Goal: Task Accomplishment & Management: Complete application form

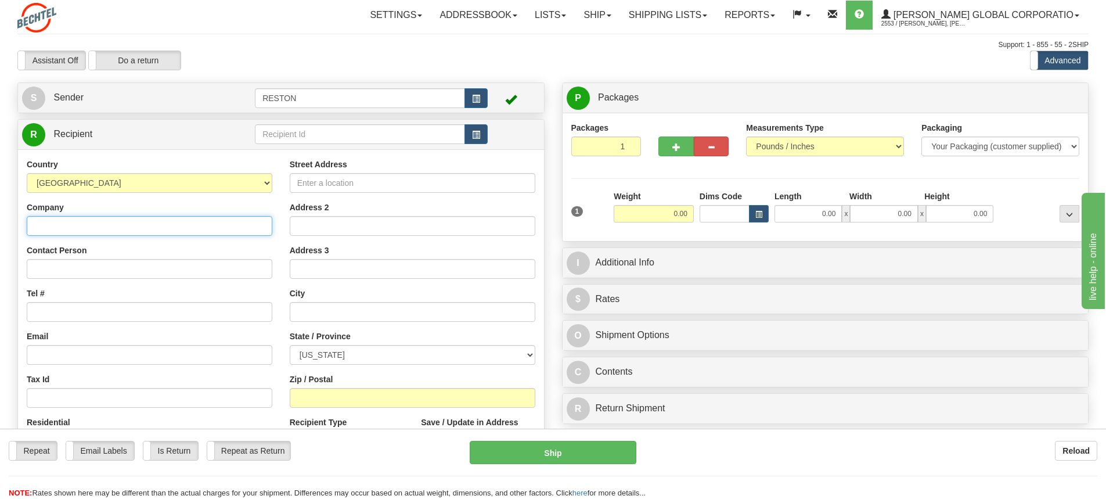
click at [111, 227] on input "Company" at bounding box center [150, 226] width 246 height 20
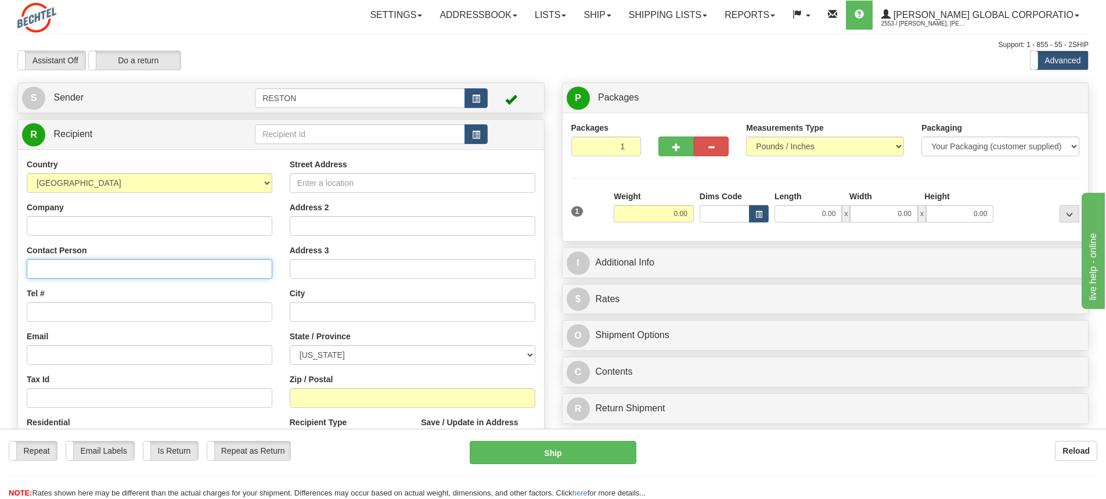
click at [41, 271] on input "Contact Person" at bounding box center [150, 269] width 246 height 20
paste input "ATTN: [PERSON_NAME]/[PERSON_NAME]"
type input "ATTN: [PERSON_NAME]/[PERSON_NAME]"
click at [47, 313] on input "Tel #" at bounding box center [150, 312] width 246 height 20
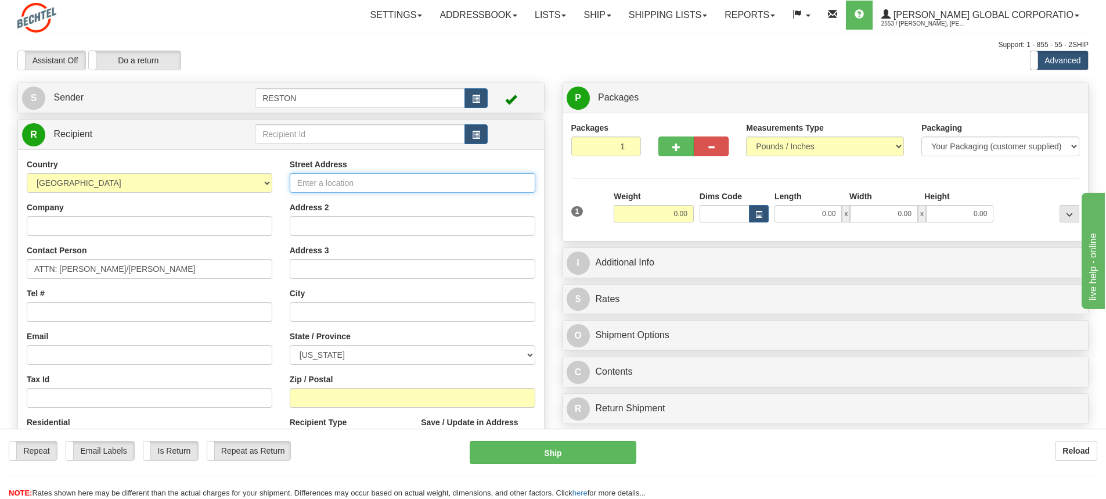
click at [332, 181] on input "Street Address" at bounding box center [413, 183] width 246 height 20
paste input "[STREET_ADDRESS]"
type input "[STREET_ADDRESS]"
click at [318, 313] on input "text" at bounding box center [413, 312] width 246 height 20
click at [330, 312] on input "text" at bounding box center [413, 312] width 246 height 20
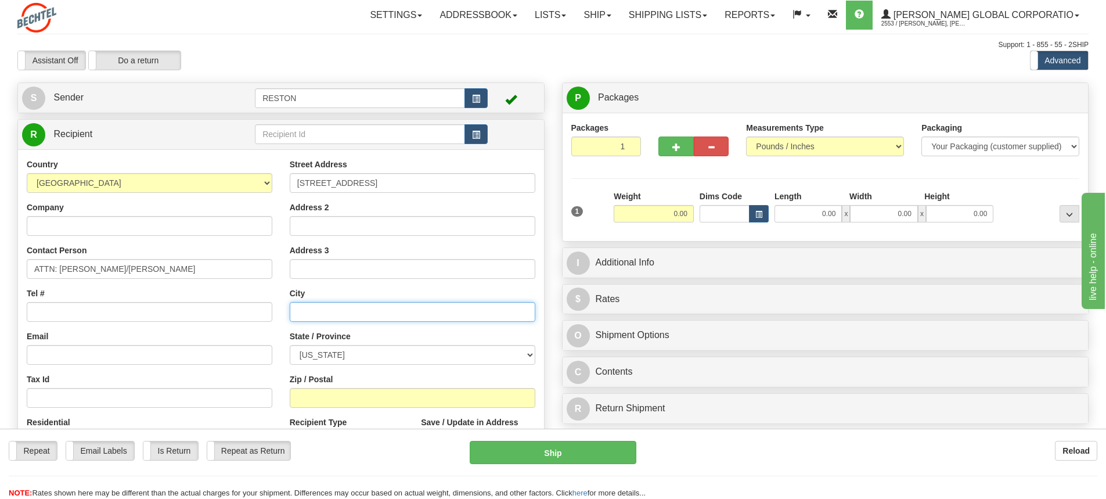
paste input "Victoria"
type input "Victoria"
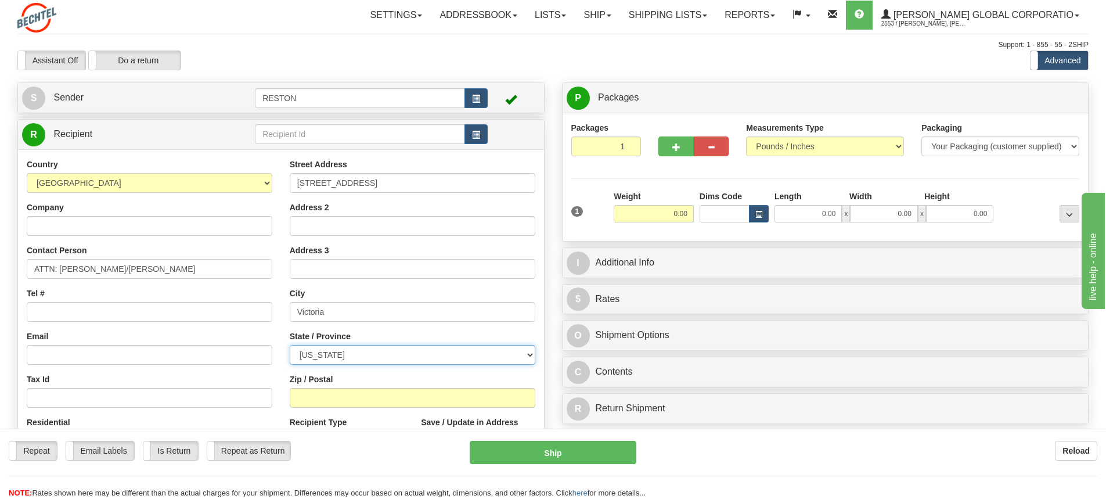
click at [381, 355] on select "[US_STATE] [US_STATE] [US_STATE] [US_STATE] Armed Forces America Armed Forces E…" at bounding box center [413, 355] width 246 height 20
select select "[GEOGRAPHIC_DATA]"
click at [290, 345] on select "[US_STATE] [US_STATE] [US_STATE] [US_STATE] Armed Forces America Armed Forces E…" at bounding box center [413, 355] width 246 height 20
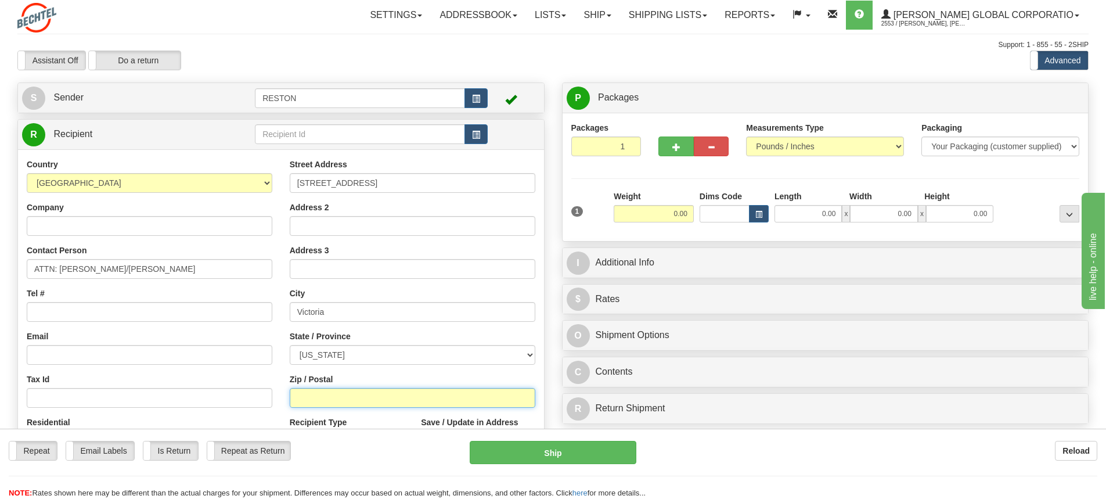
click at [318, 396] on input "Zip / Postal" at bounding box center [413, 398] width 246 height 20
type input "77904"
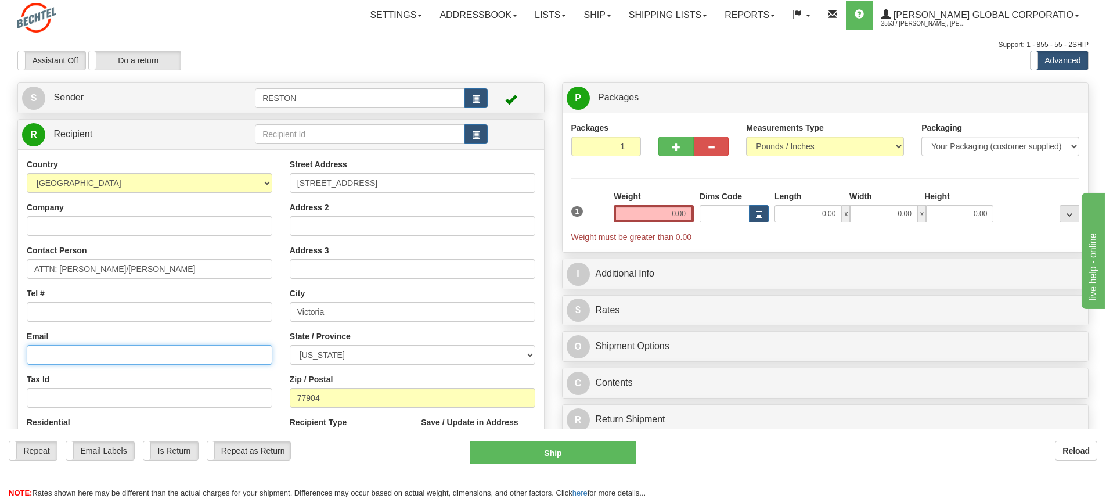
click at [71, 358] on input "Email" at bounding box center [150, 355] width 246 height 20
drag, startPoint x: 71, startPoint y: 358, endPoint x: 52, endPoint y: 354, distance: 20.0
click at [52, 354] on input "Email" at bounding box center [150, 355] width 246 height 20
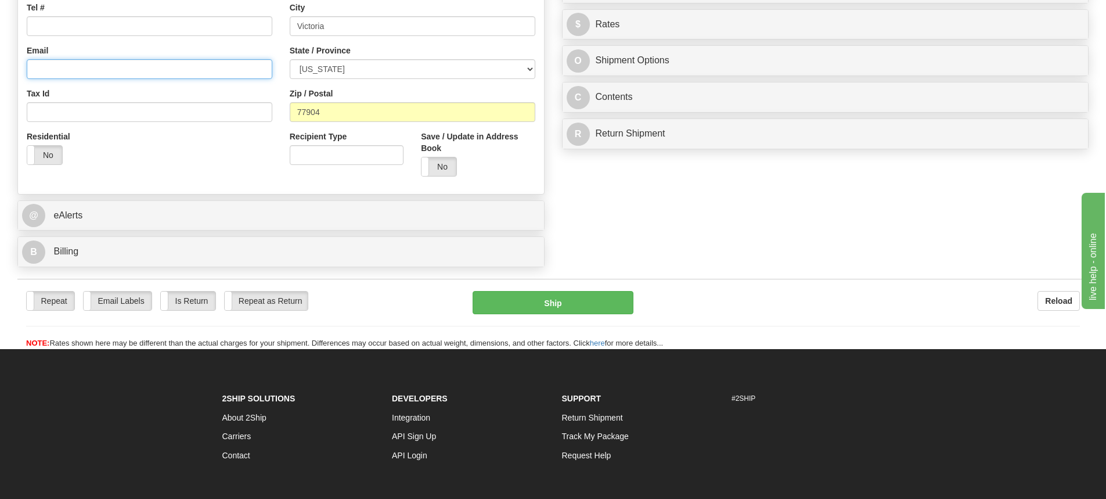
scroll to position [290, 0]
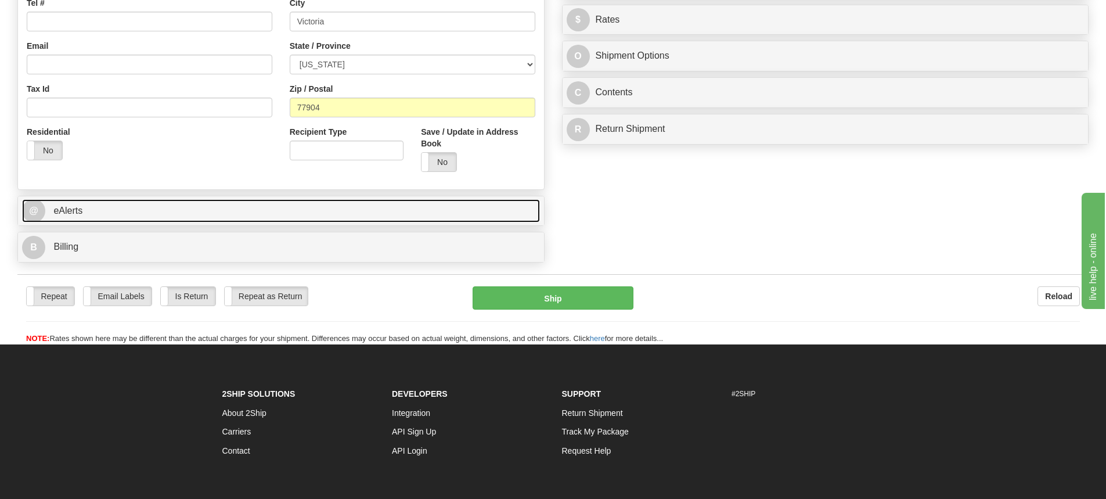
click at [340, 209] on link "@ eAlerts" at bounding box center [281, 211] width 518 height 24
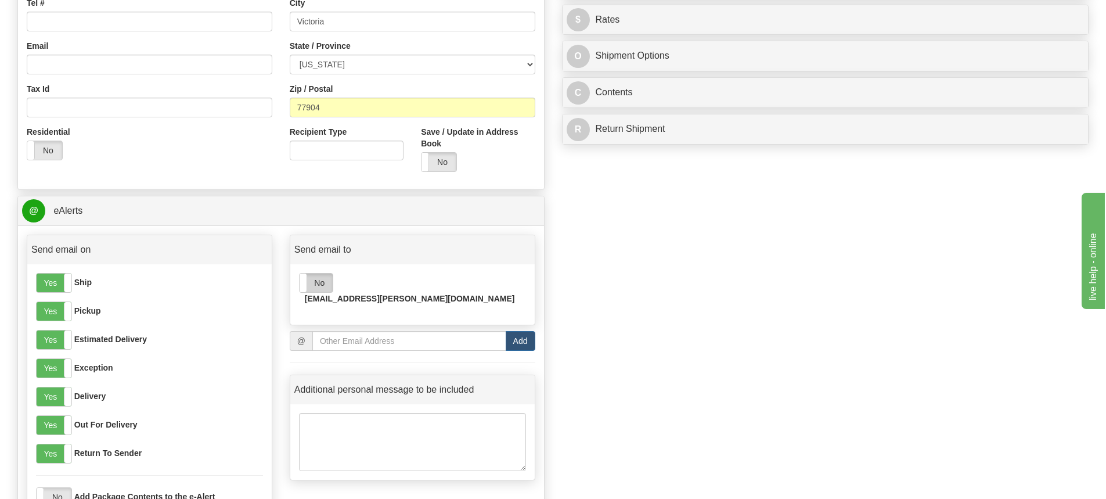
click at [316, 283] on label "No" at bounding box center [316, 282] width 33 height 19
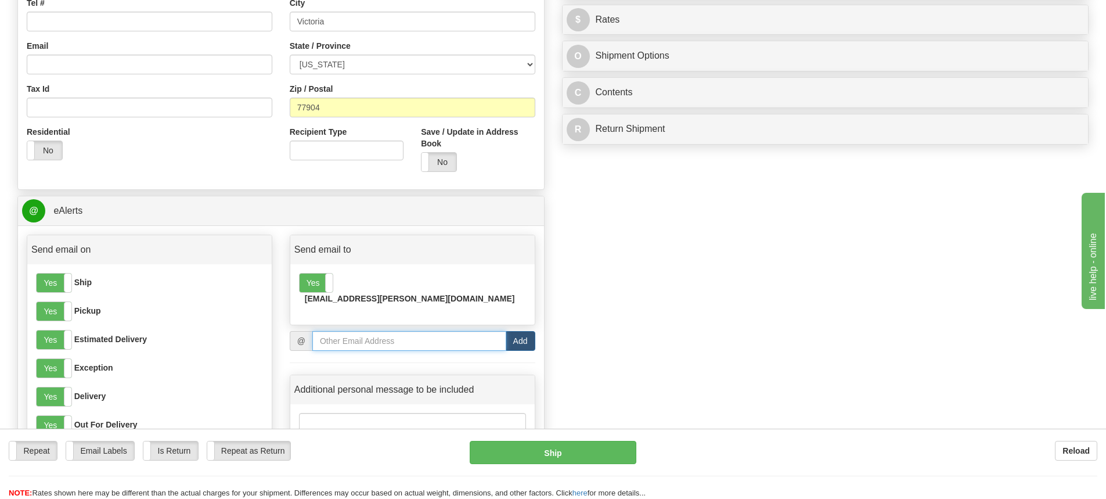
click at [335, 331] on input "email" at bounding box center [409, 341] width 194 height 20
paste input "[EMAIL_ADDRESS][PERSON_NAME][DOMAIN_NAME]"
type input "[EMAIL_ADDRESS][PERSON_NAME][DOMAIN_NAME]"
click at [523, 331] on button "Add" at bounding box center [521, 341] width 30 height 20
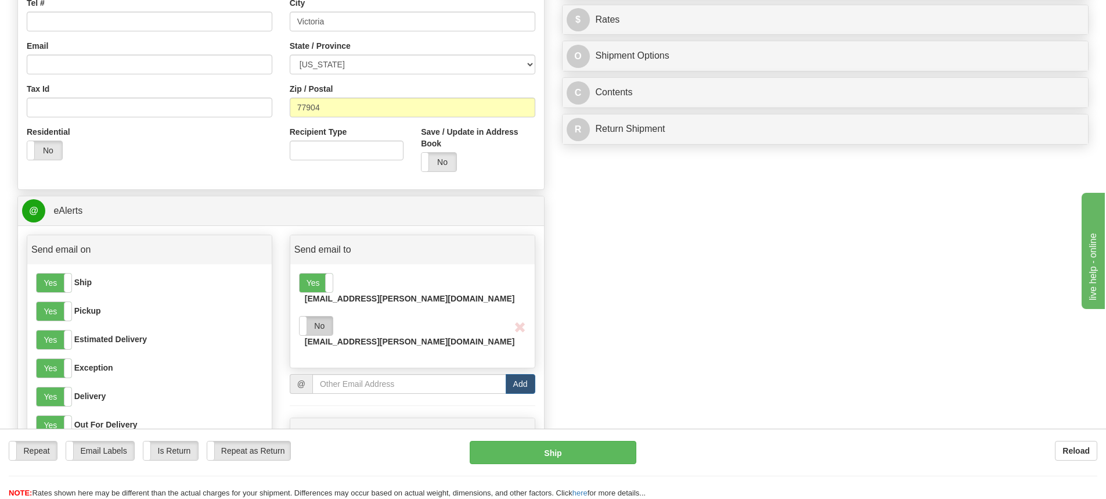
click at [321, 316] on label "No" at bounding box center [316, 325] width 33 height 19
click at [57, 66] on input "Email" at bounding box center [150, 65] width 246 height 20
paste input "asalin12"
type input "[EMAIL_ADDRESS][PERSON_NAME][DOMAIN_NAME]"
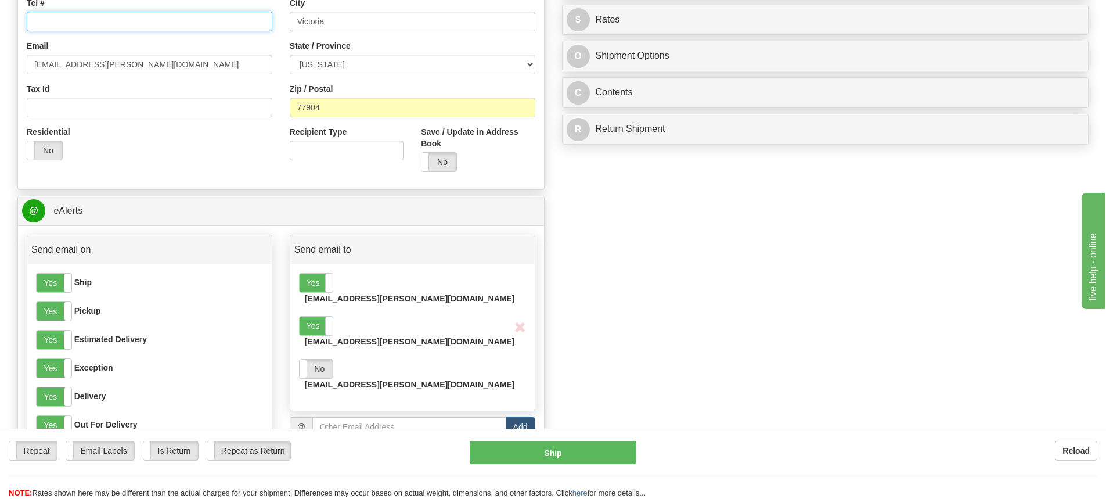
click at [95, 19] on input "Tel #" at bounding box center [150, 22] width 246 height 20
paste input "1 240 4472745"
drag, startPoint x: 68, startPoint y: 19, endPoint x: 145, endPoint y: 28, distance: 77.2
click at [68, 19] on input "1 240 4472745" at bounding box center [150, 22] width 246 height 20
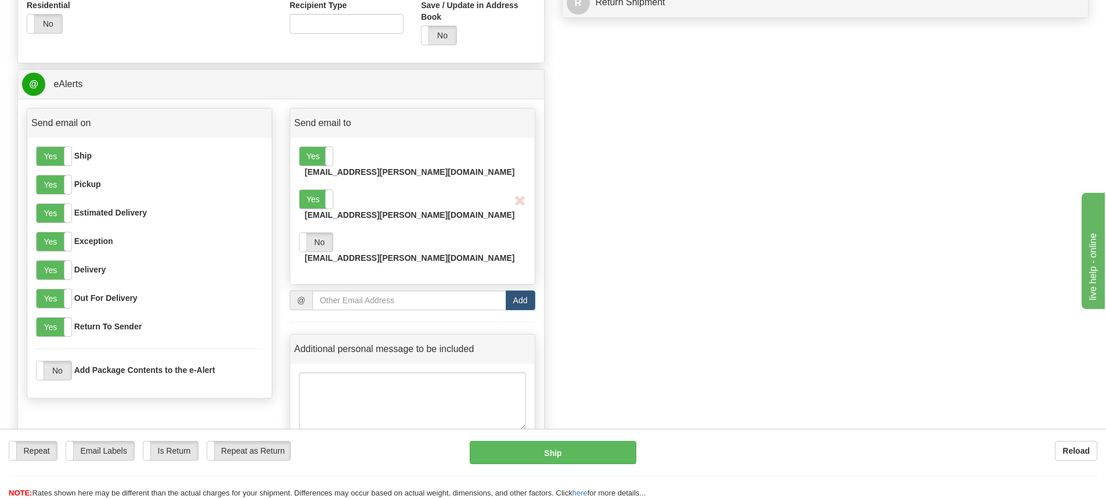
scroll to position [580, 0]
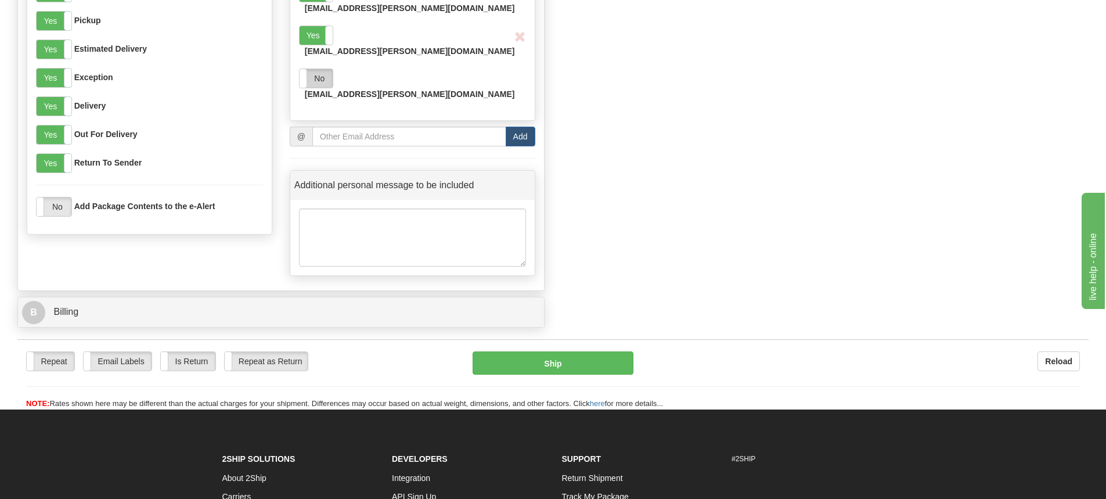
type input "[PHONE_NUMBER]"
drag, startPoint x: 314, startPoint y: 49, endPoint x: 341, endPoint y: 77, distance: 39.0
click at [315, 69] on label "No" at bounding box center [316, 78] width 33 height 19
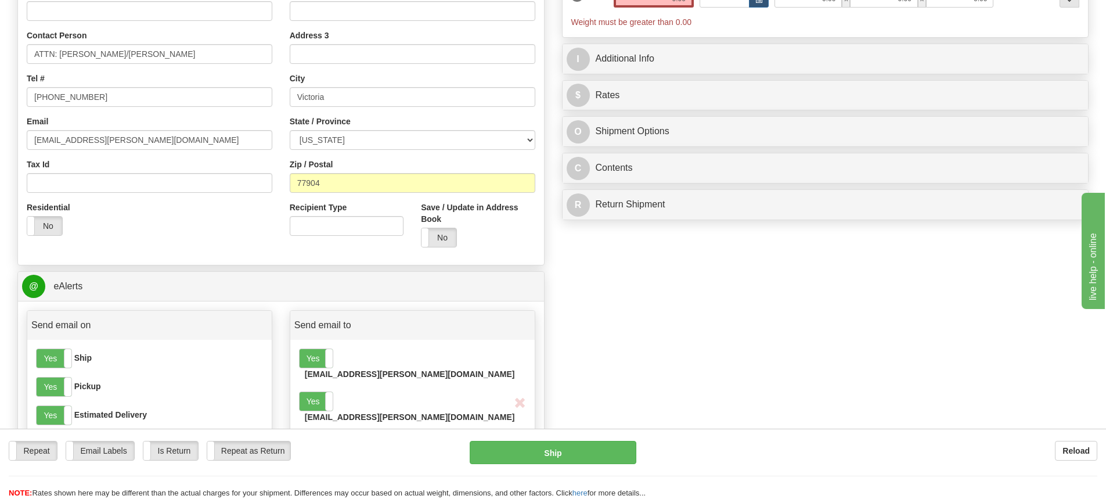
scroll to position [58, 0]
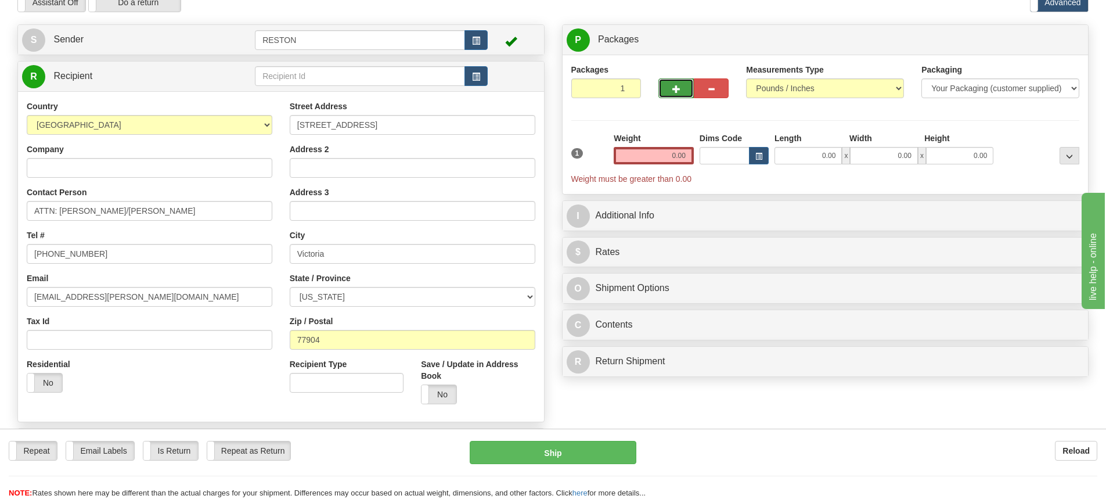
click at [687, 85] on button "button" at bounding box center [675, 88] width 35 height 20
type input "2"
drag, startPoint x: 664, startPoint y: 157, endPoint x: 738, endPoint y: 152, distance: 74.5
click at [738, 152] on div "1 Total Weight 0.00 Dims Code x" at bounding box center [825, 158] width 514 height 52
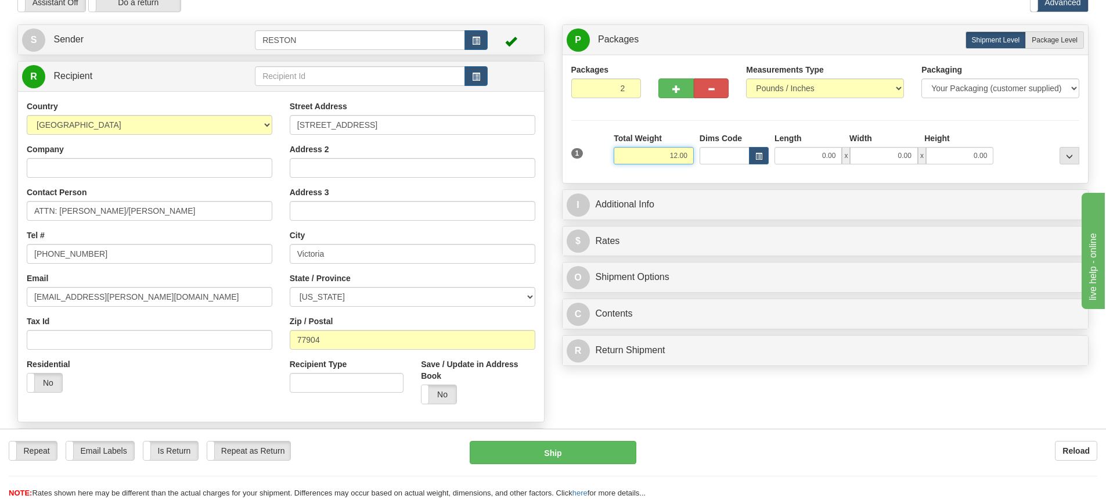
type input "12.00"
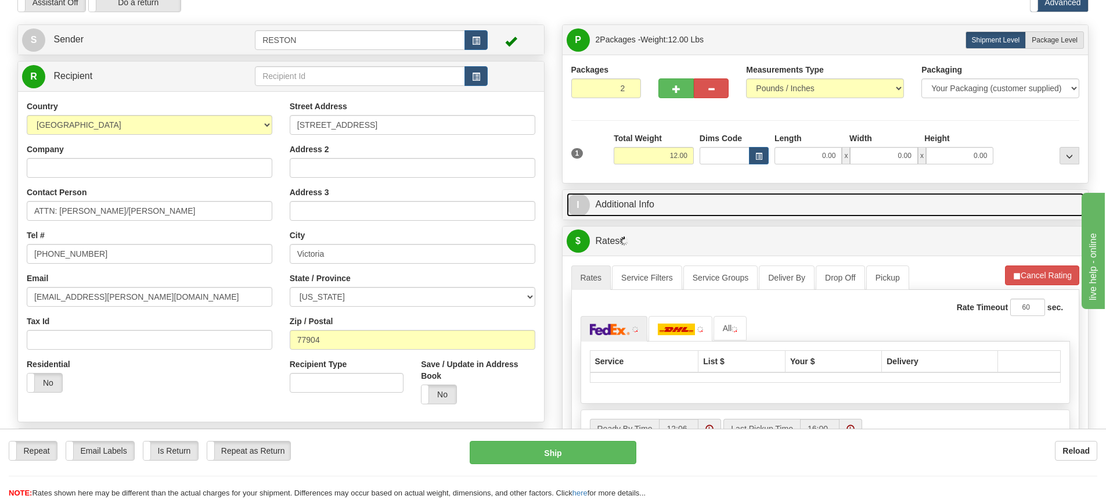
click at [707, 208] on link "I Additional Info" at bounding box center [826, 205] width 518 height 24
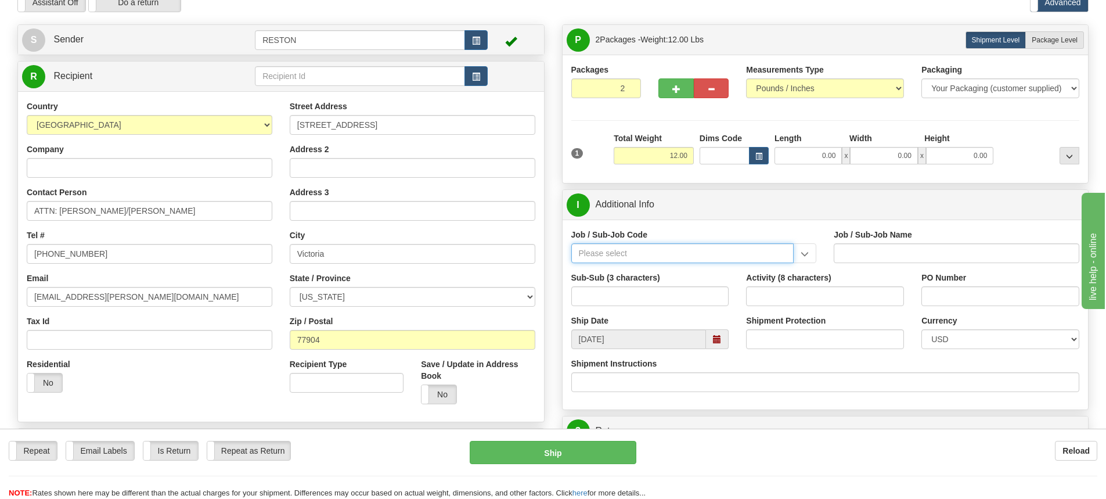
drag, startPoint x: 654, startPoint y: 255, endPoint x: 662, endPoint y: 249, distance: 10.5
click at [657, 253] on input "Job / Sub-Job Code" at bounding box center [682, 253] width 223 height 20
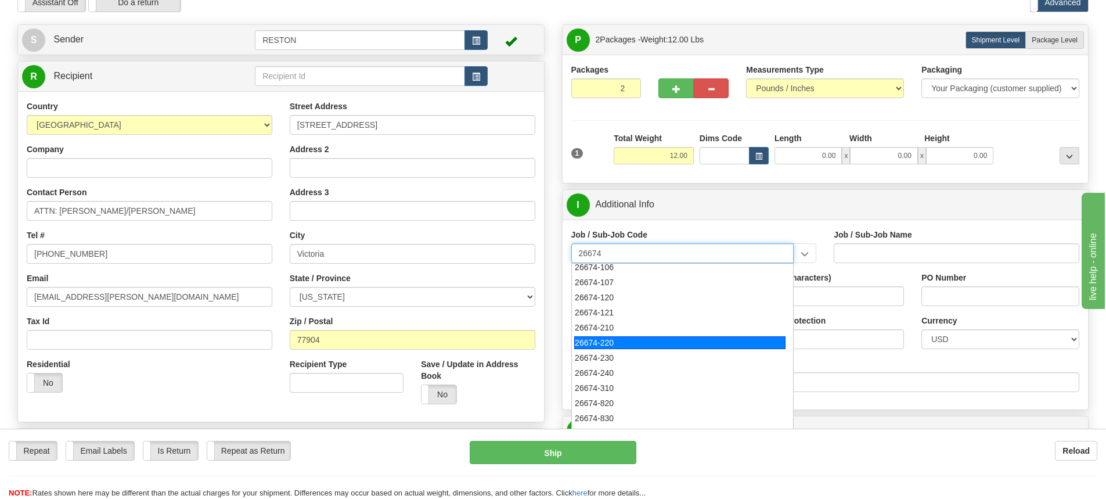
scroll to position [116, 0]
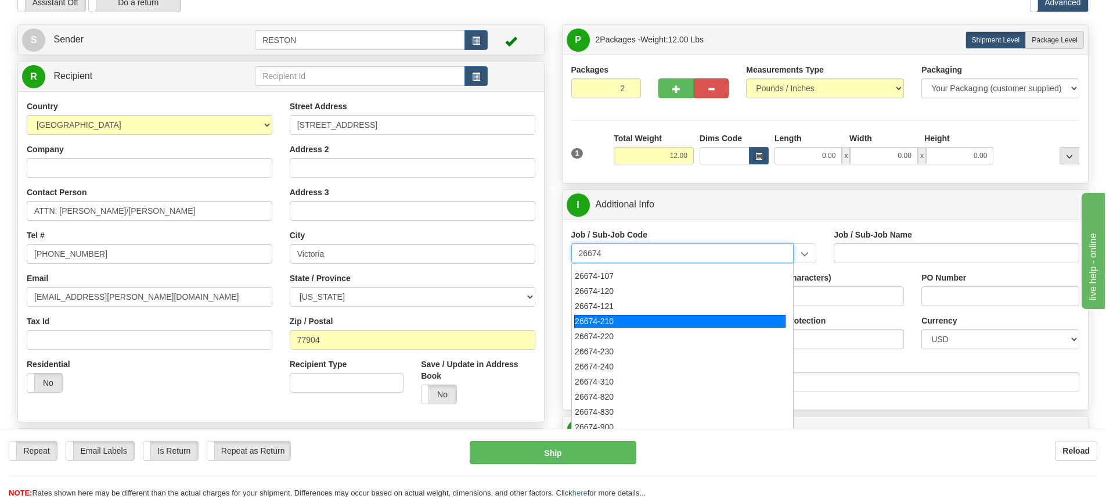
click at [609, 320] on div "26674-210" at bounding box center [679, 321] width 211 height 13
type input "26674-210"
type input "CHARGER SOLAR PROJECT EPC - FIELD NON-MANUAL"
type input "26674-210"
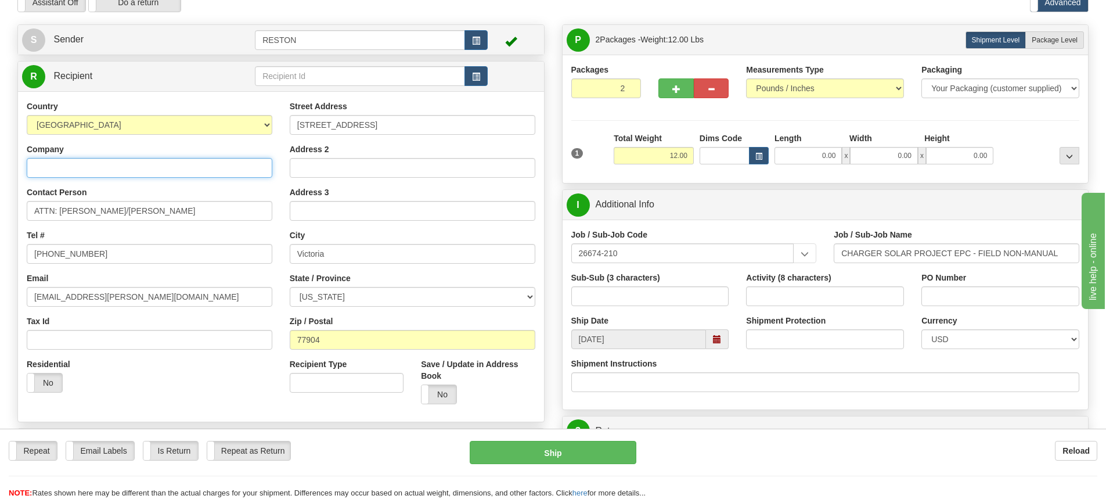
drag, startPoint x: 109, startPoint y: 171, endPoint x: 120, endPoint y: 167, distance: 11.0
click at [110, 171] on input "Company" at bounding box center [150, 168] width 246 height 20
type input "[PERSON_NAME] Charger Solar Project"
click at [799, 337] on input "Shipment Protection" at bounding box center [825, 339] width 158 height 20
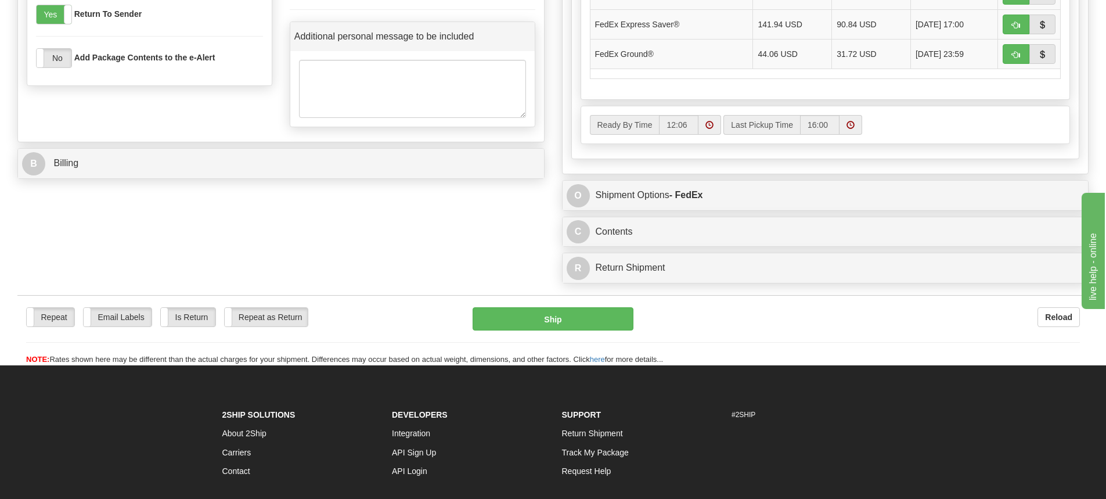
scroll to position [836, 0]
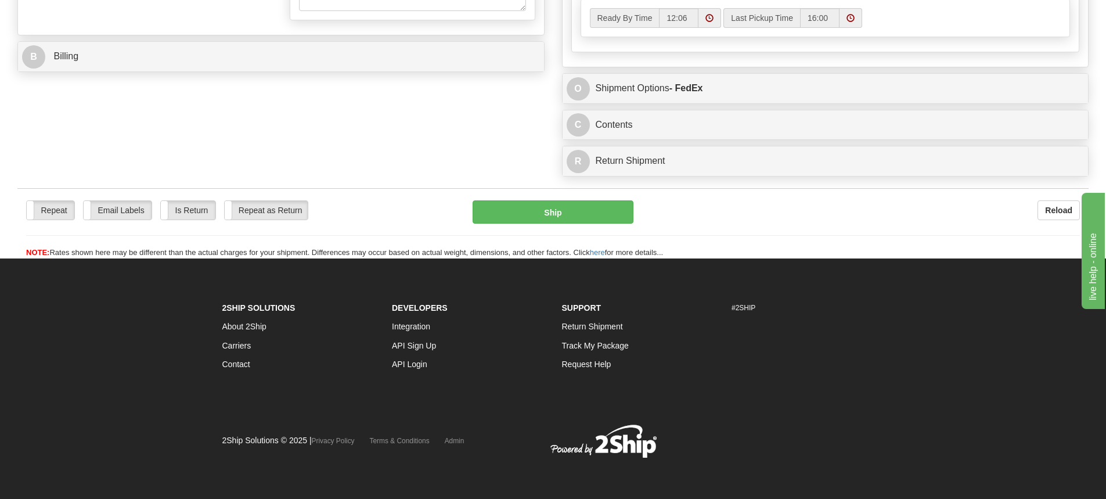
type input "2900.00"
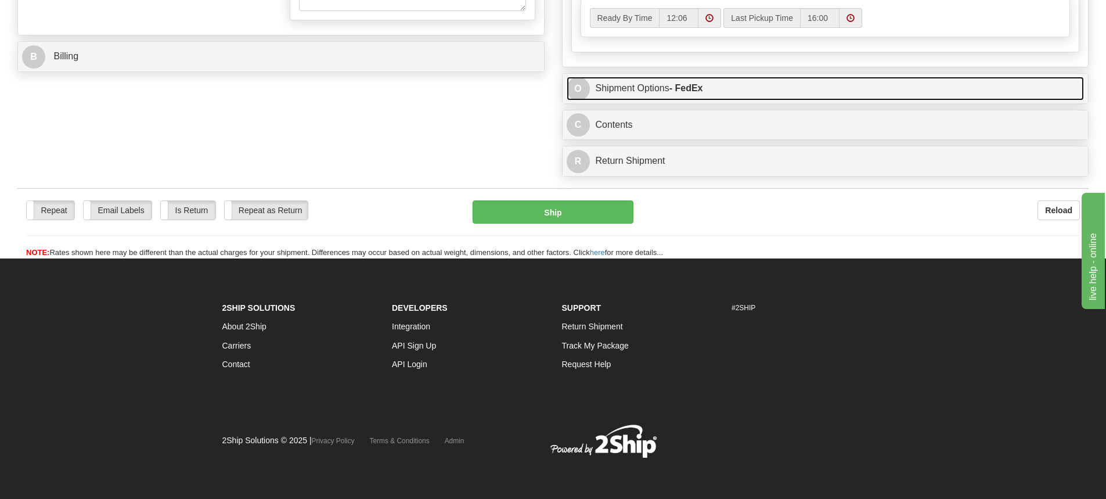
click at [743, 81] on link "O Shipment Options - FedEx" at bounding box center [826, 89] width 518 height 24
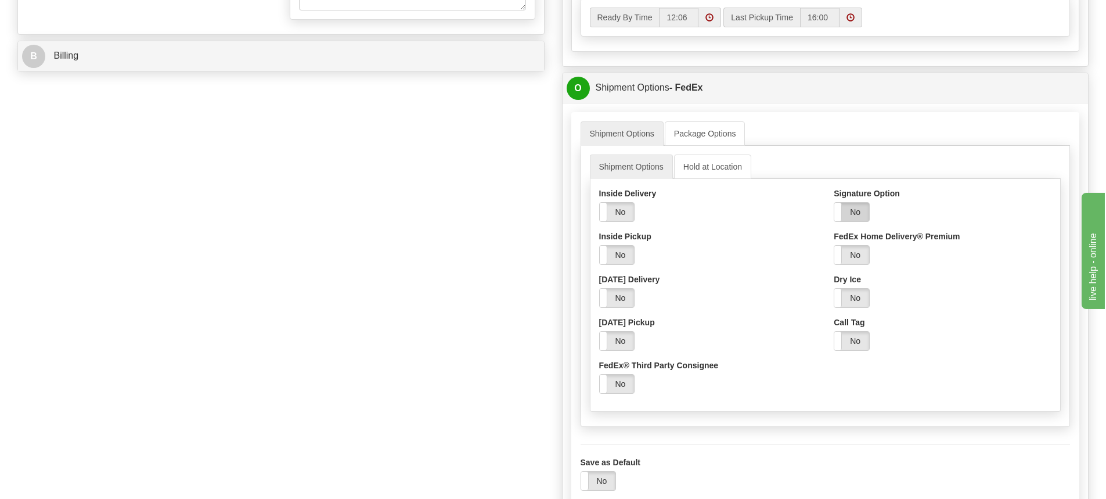
click at [852, 214] on label "No" at bounding box center [851, 212] width 35 height 19
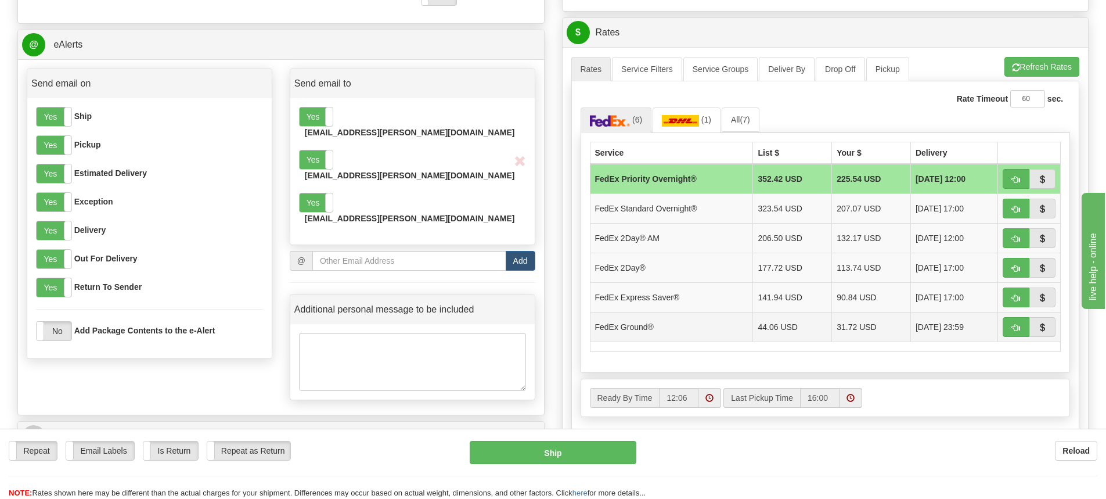
scroll to position [430, 0]
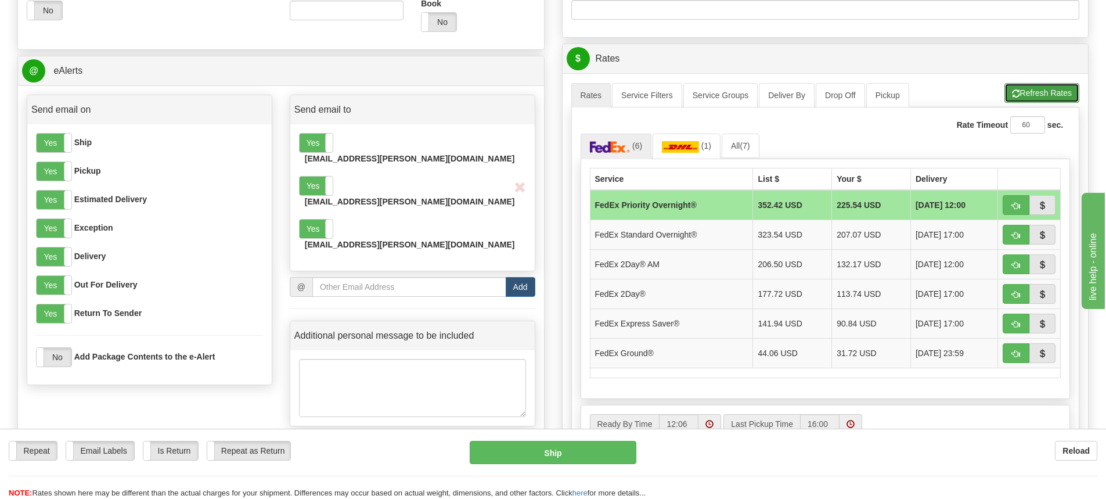
click at [1051, 93] on button "Refresh Rates" at bounding box center [1041, 93] width 75 height 20
click at [1018, 352] on span "button" at bounding box center [1016, 354] width 8 height 8
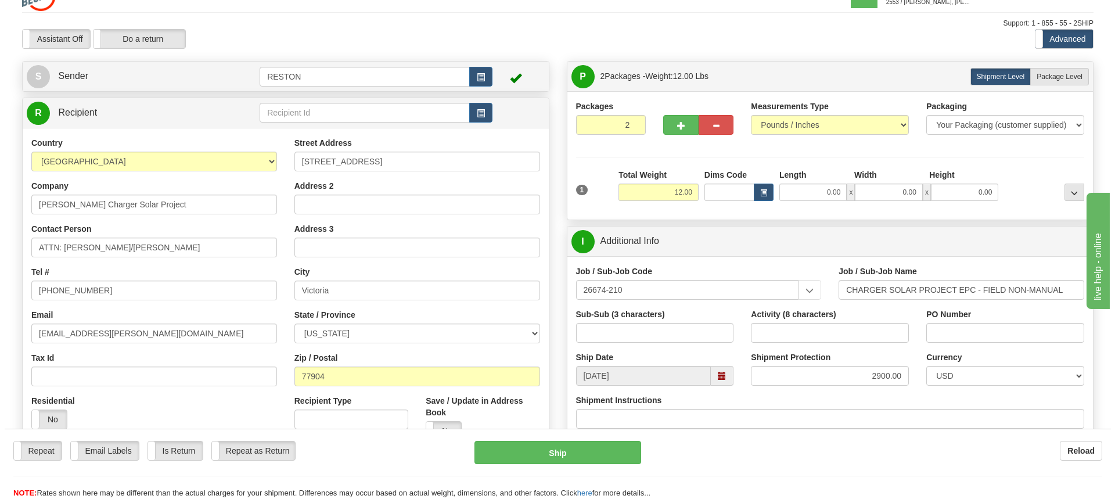
scroll to position [0, 0]
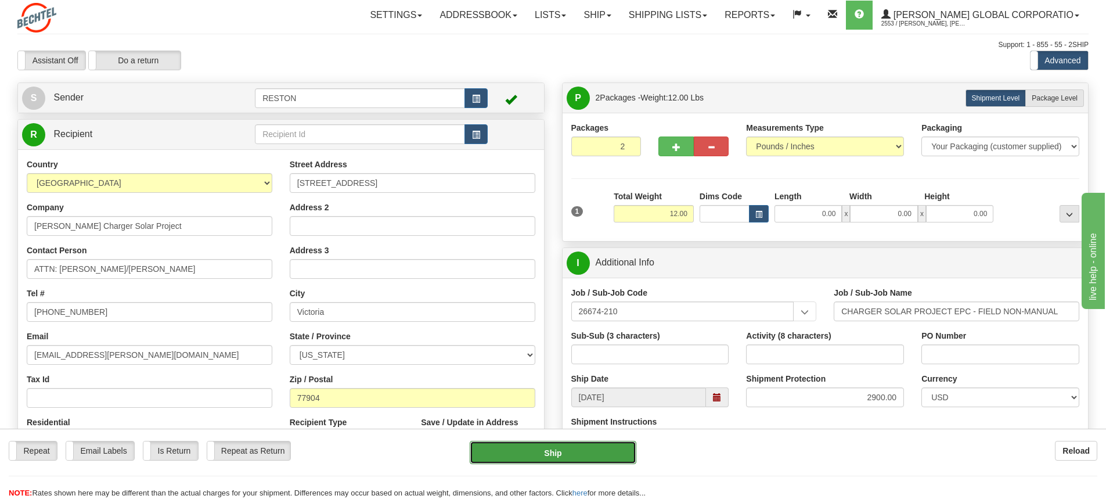
click at [565, 457] on button "Ship" at bounding box center [553, 452] width 167 height 23
type input "92"
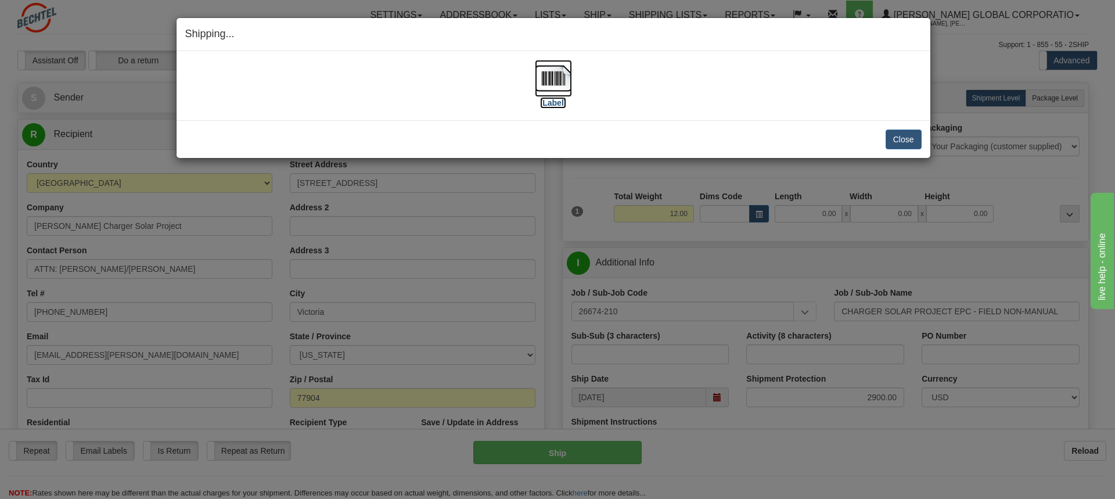
click at [562, 83] on img at bounding box center [553, 78] width 37 height 37
click at [560, 88] on img at bounding box center [553, 78] width 37 height 37
